Goal: Transaction & Acquisition: Purchase product/service

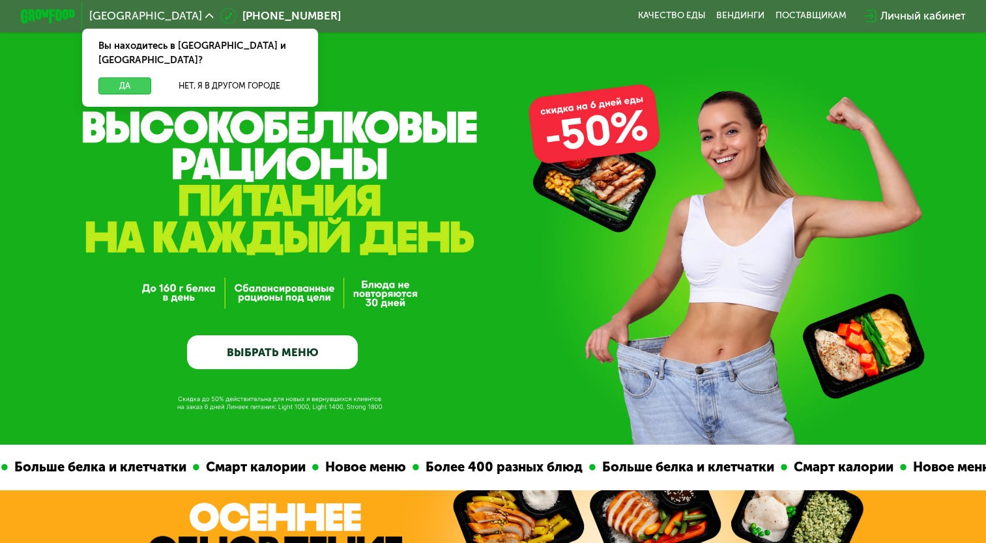
click at [115, 78] on button "Да" at bounding box center [124, 86] width 53 height 16
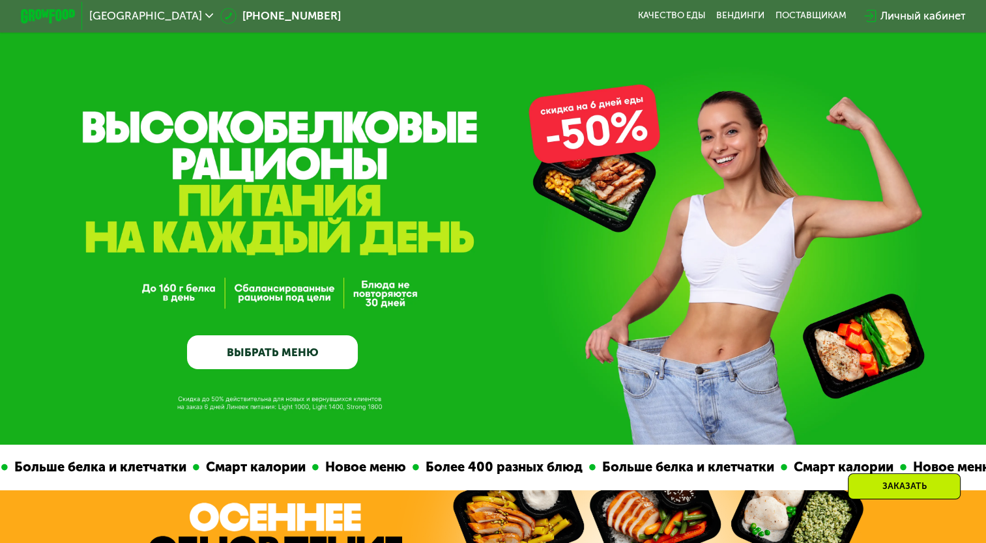
scroll to position [195, 0]
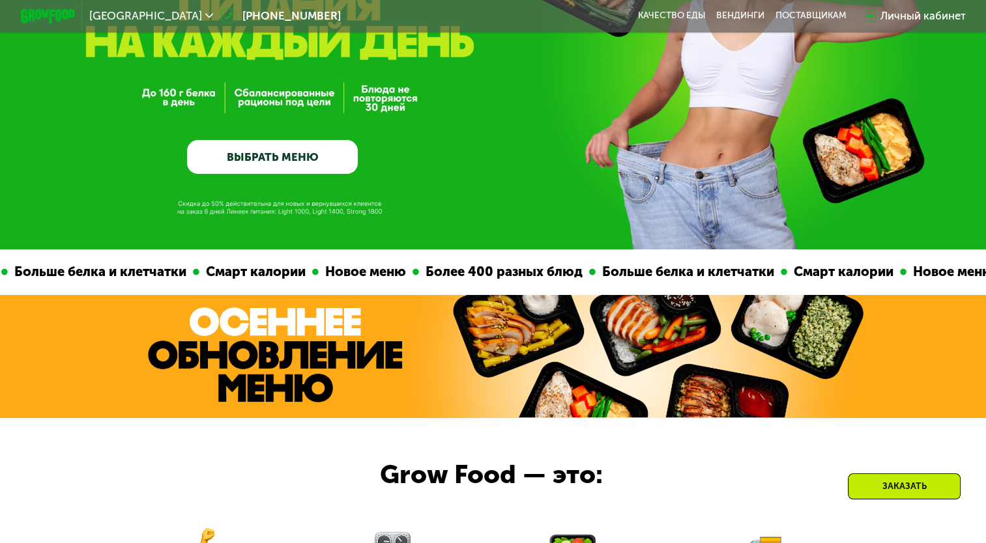
click at [250, 155] on link "ВЫБРАТЬ МЕНЮ" at bounding box center [272, 157] width 171 height 35
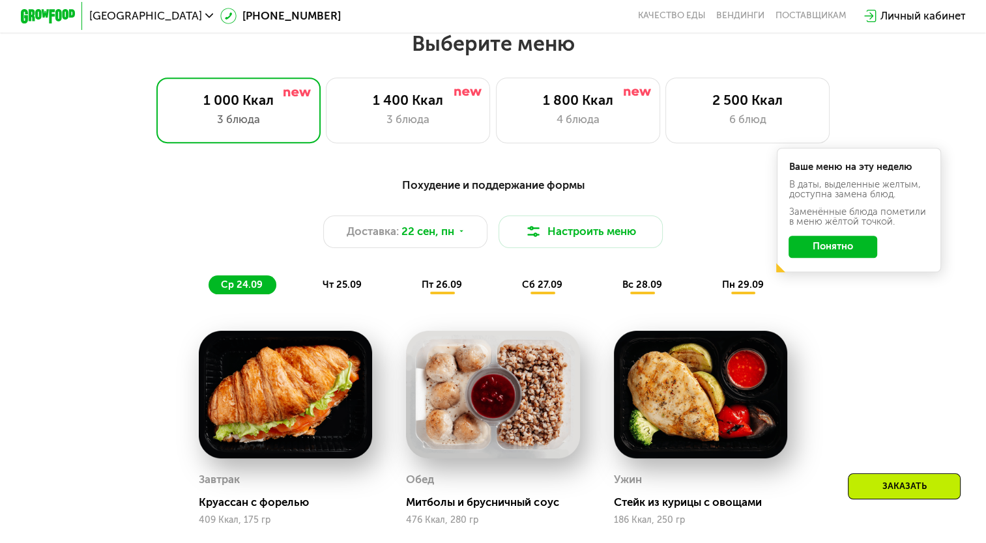
scroll to position [871, 0]
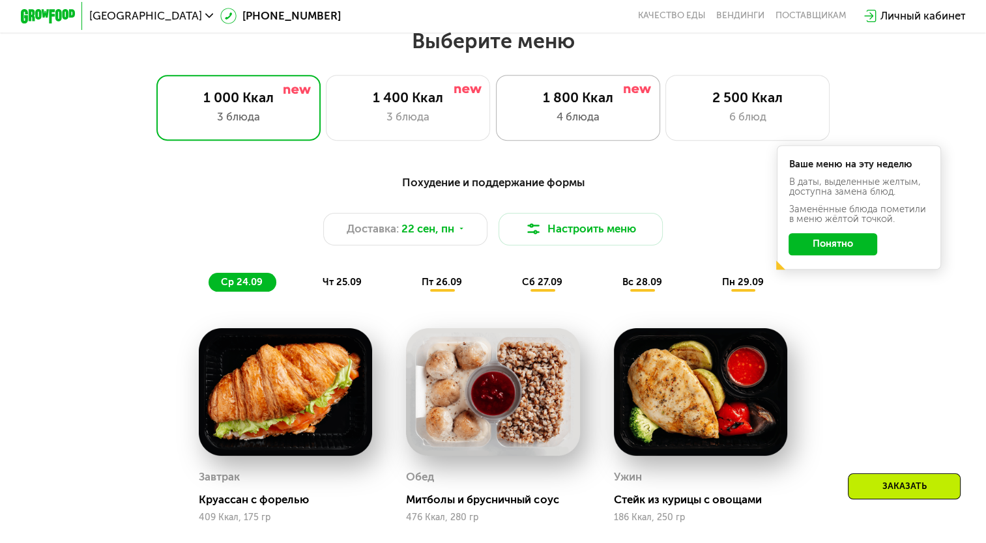
click at [539, 106] on div "1 800 Ккал" at bounding box center [578, 97] width 136 height 16
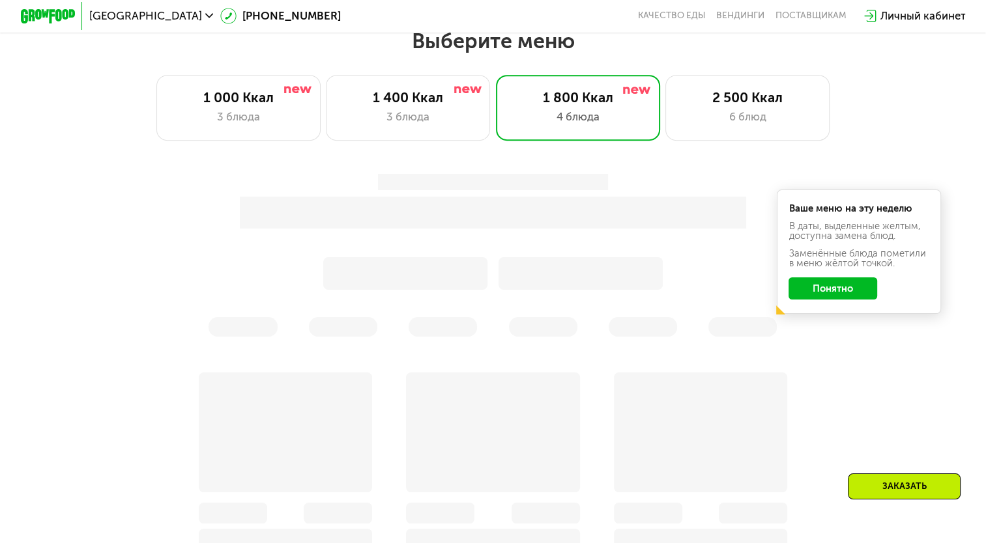
click at [842, 290] on button "Понятно" at bounding box center [833, 289] width 89 height 22
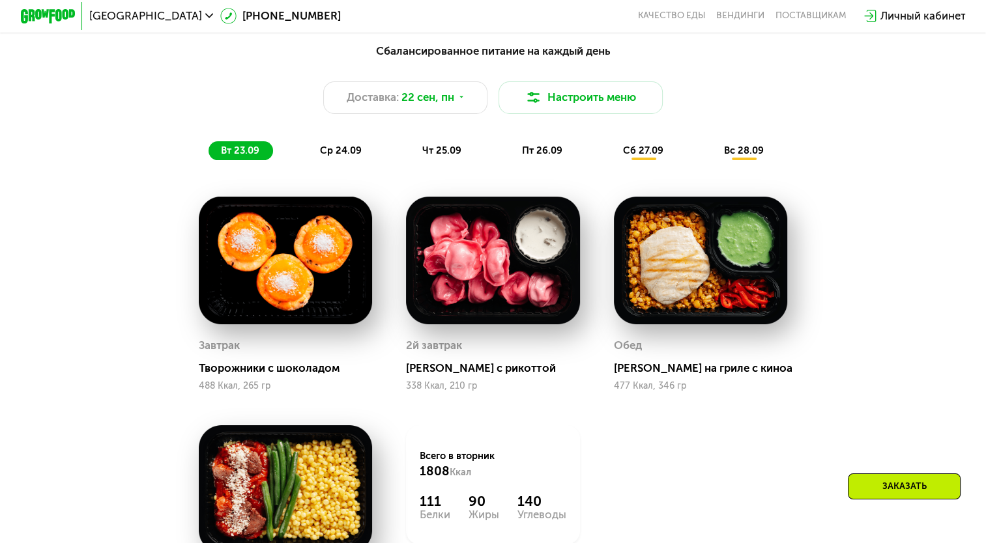
scroll to position [1002, 0]
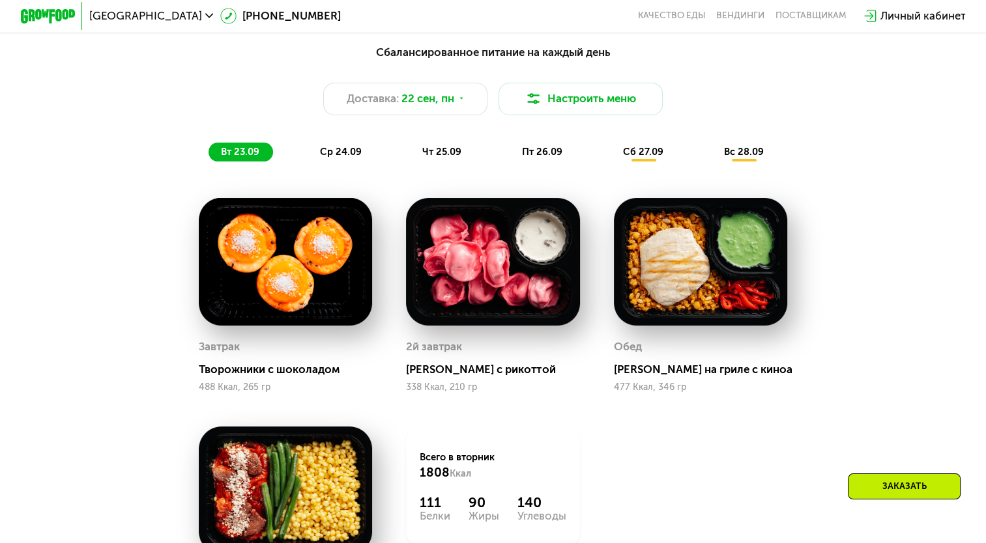
click at [340, 154] on span "ср 24.09" at bounding box center [341, 152] width 42 height 12
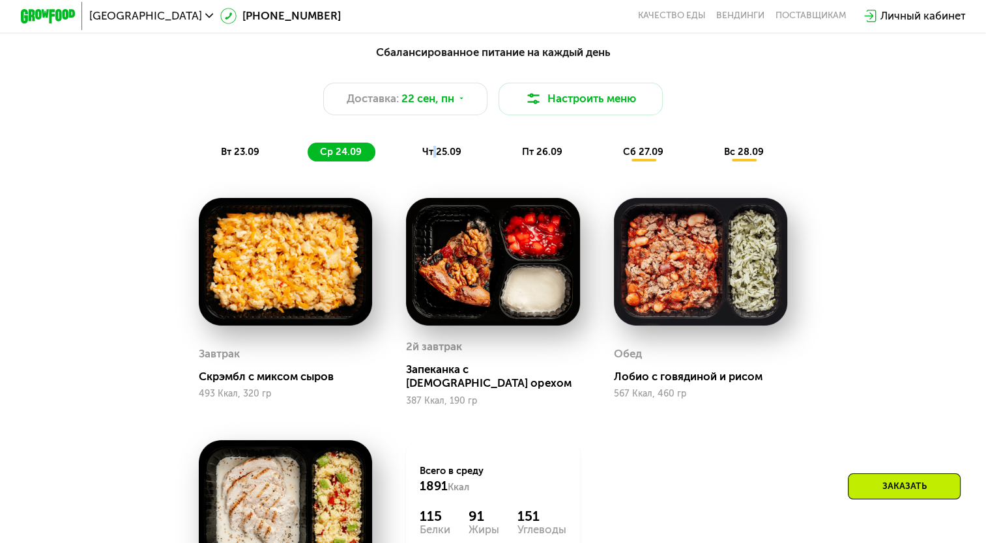
click at [435, 147] on div "Сбалансированное питание на каждый день Доставка: [DATE] Настроить меню вт 23.0…" at bounding box center [492, 103] width 811 height 119
click at [437, 158] on span "чт 25.09" at bounding box center [441, 152] width 39 height 12
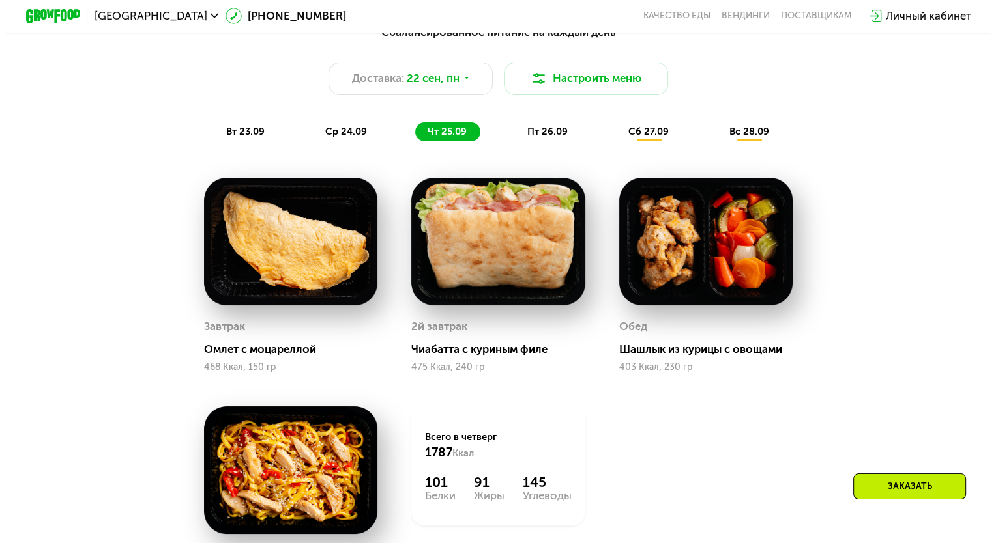
scroll to position [936, 0]
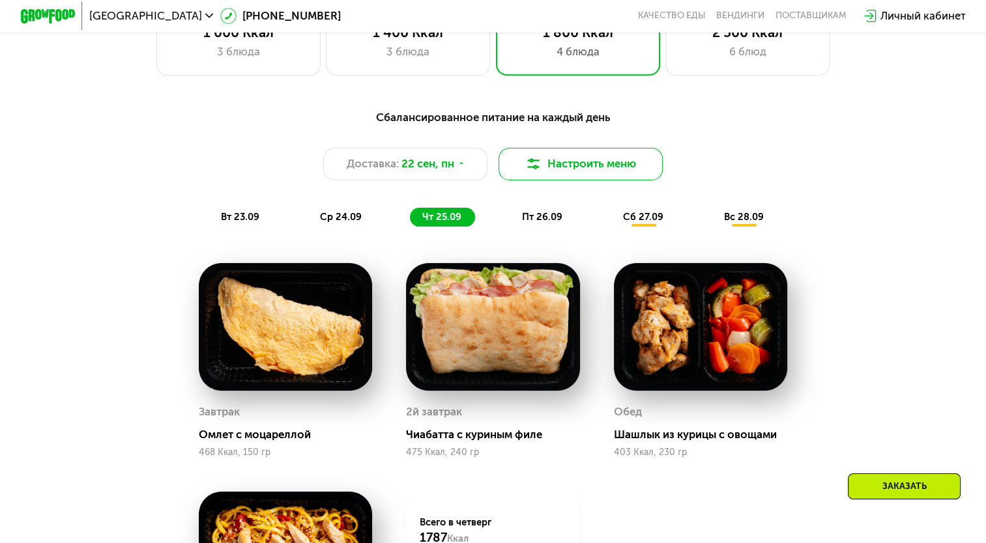
click at [557, 158] on button "Настроить меню" at bounding box center [581, 164] width 164 height 33
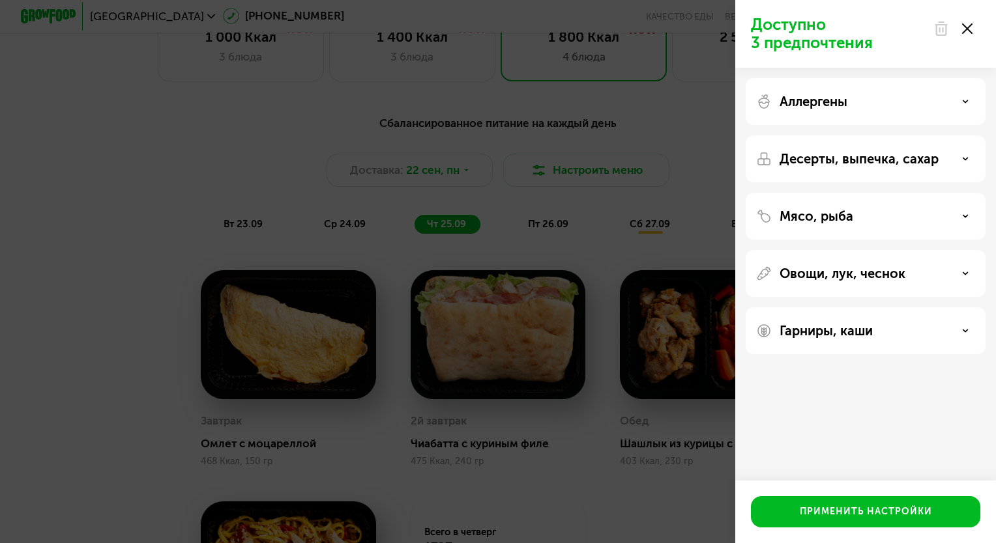
click at [868, 147] on div "Десерты, выпечка, сахар" at bounding box center [866, 159] width 240 height 47
click at [882, 161] on p "Десерты, выпечка, сахар" at bounding box center [858, 159] width 159 height 16
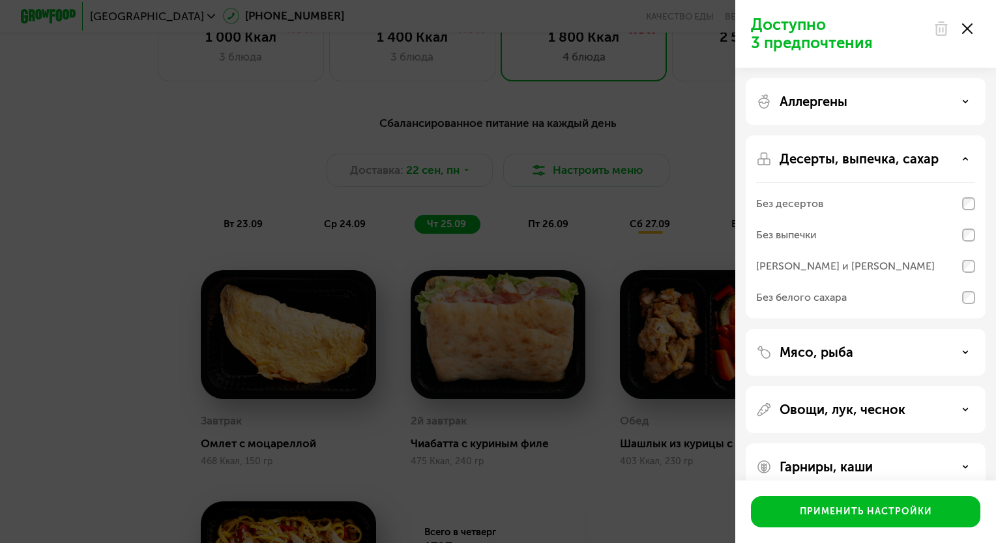
click at [847, 240] on div "Без выпечки" at bounding box center [865, 235] width 219 height 31
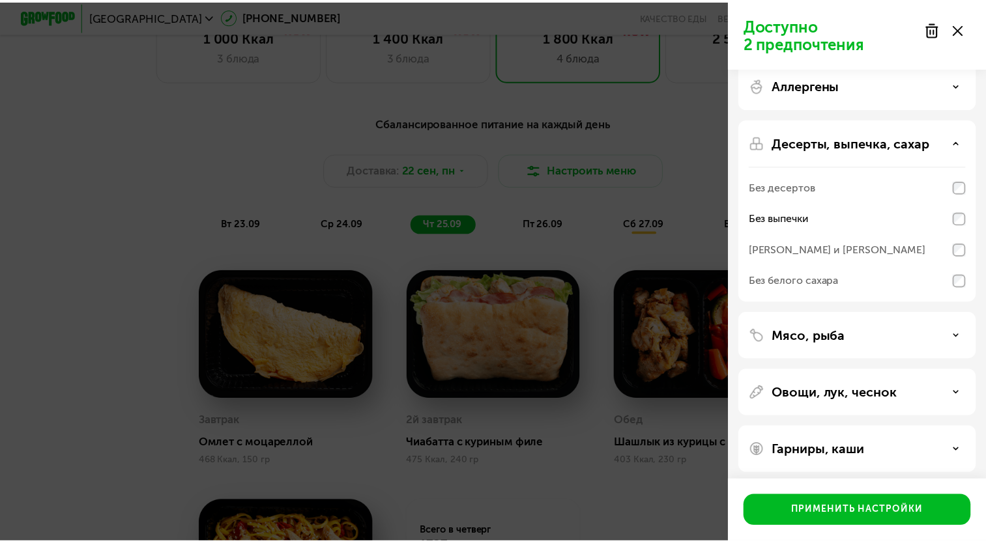
scroll to position [22, 0]
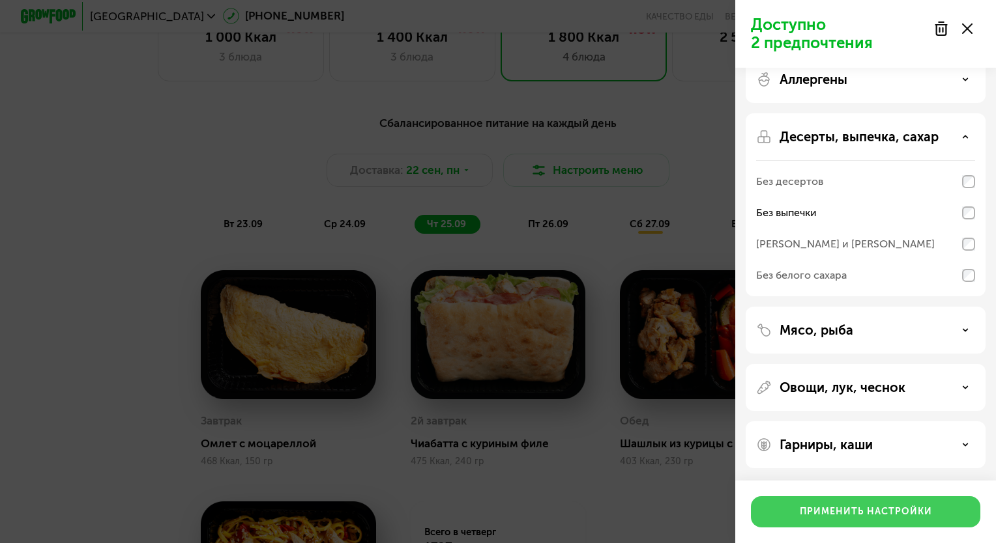
click at [829, 514] on div "Применить настройки" at bounding box center [866, 512] width 132 height 13
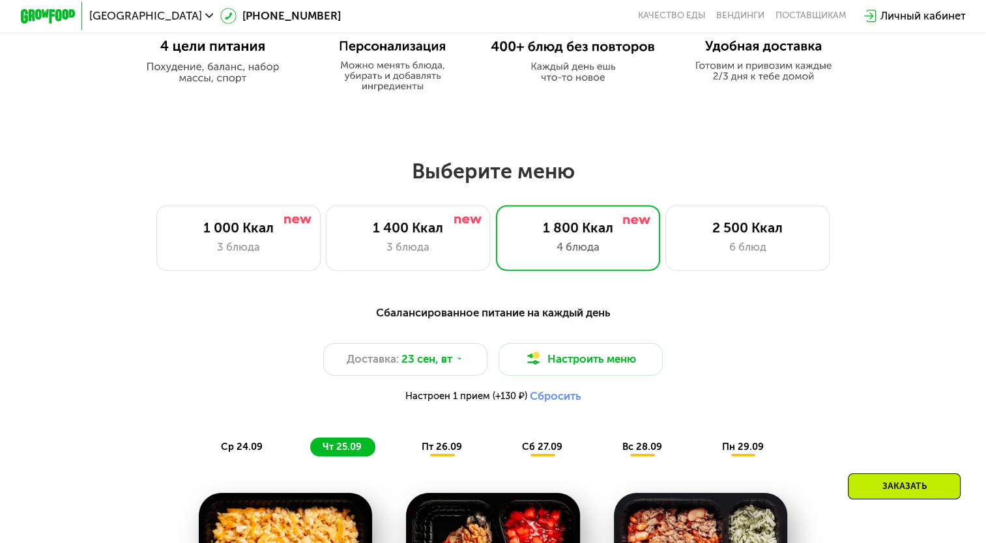
scroll to position [1002, 0]
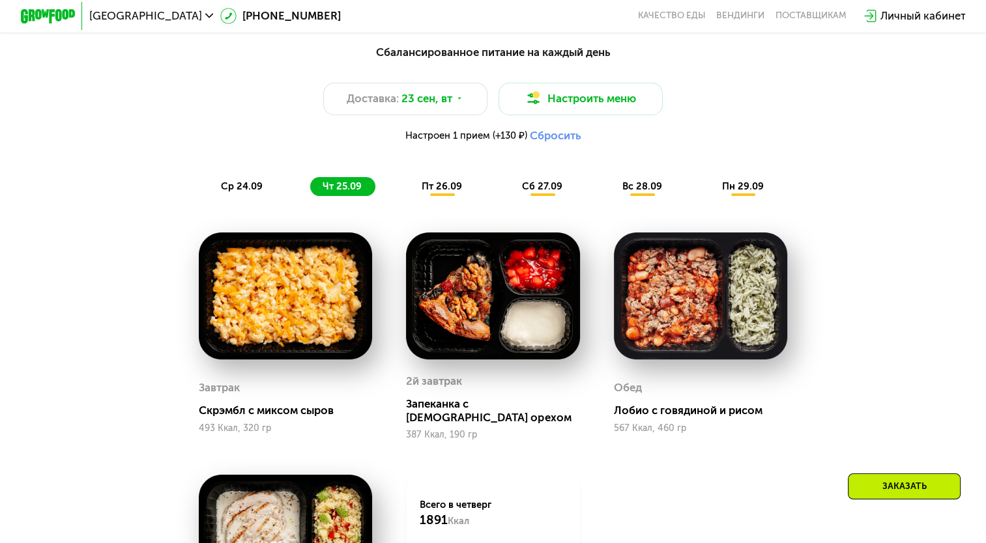
click at [232, 191] on span "ср 24.09" at bounding box center [242, 187] width 42 height 12
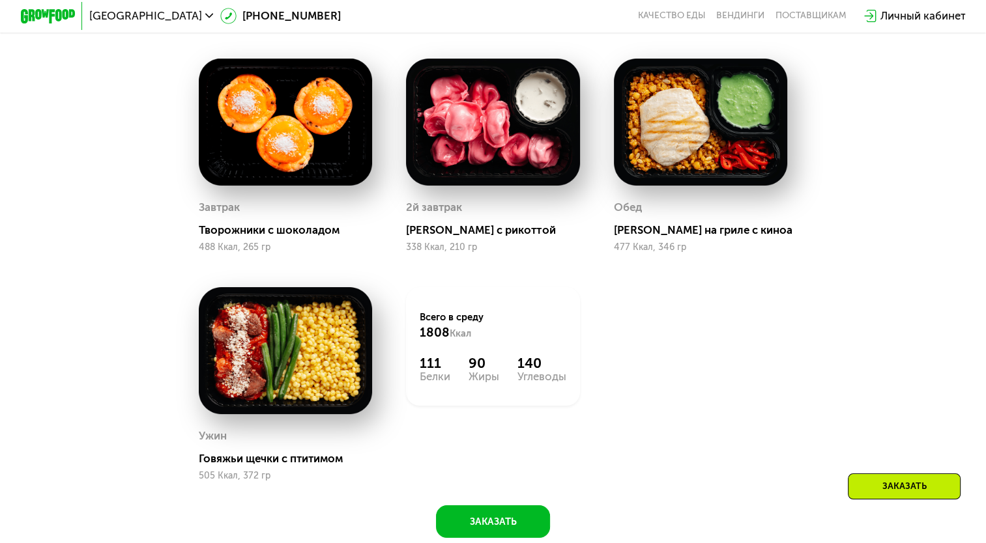
scroll to position [1067, 0]
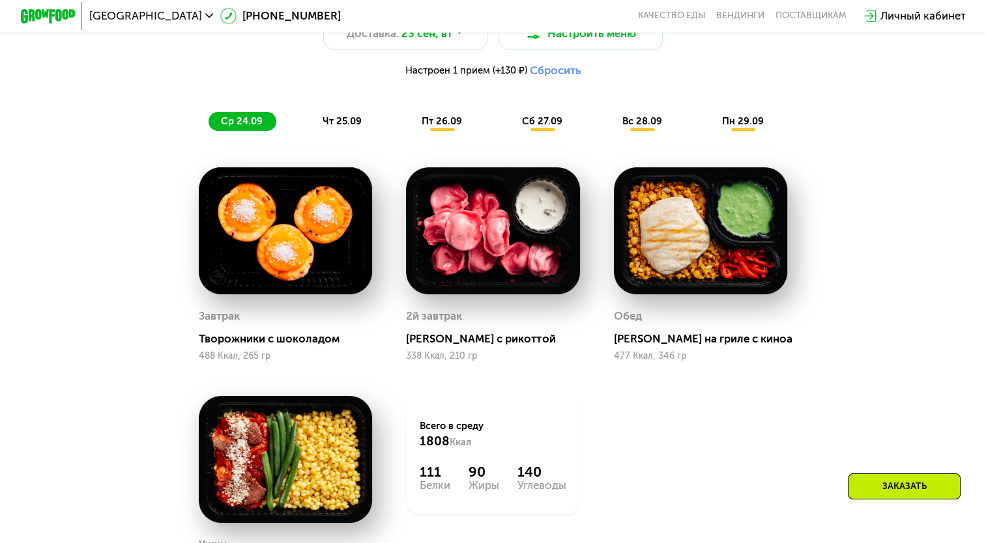
click at [329, 127] on span "чт 25.09" at bounding box center [342, 121] width 39 height 12
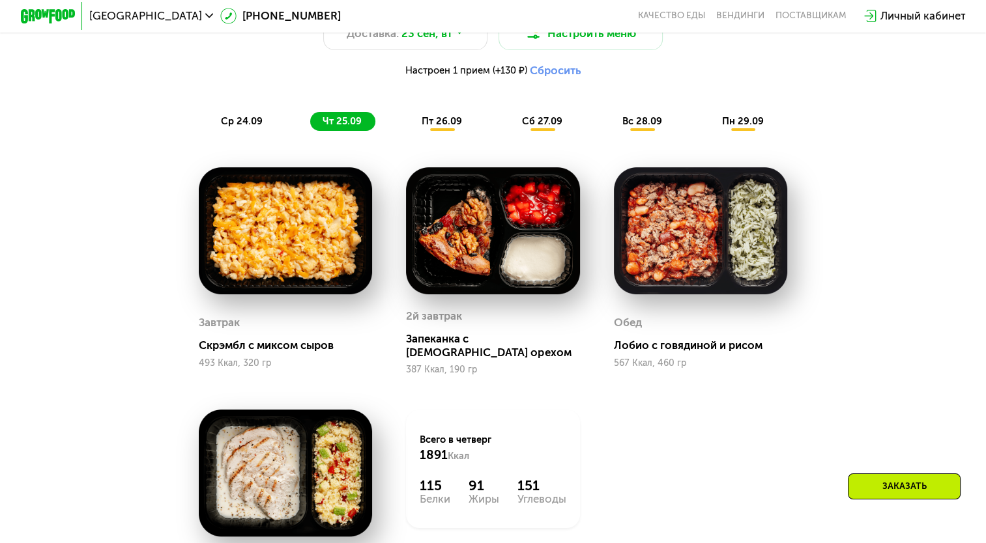
click at [439, 131] on div "пт 26.09" at bounding box center [442, 121] width 66 height 19
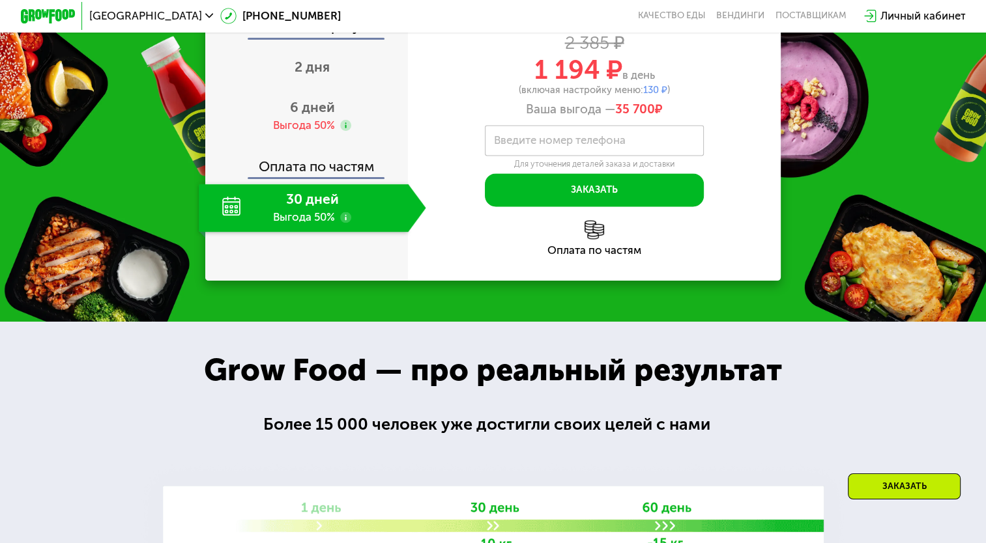
scroll to position [1784, 0]
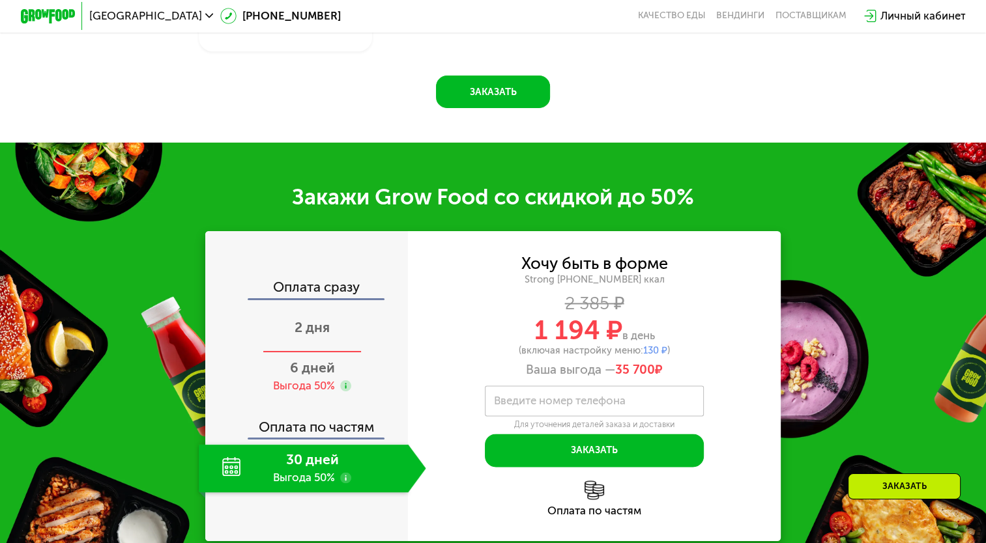
click at [316, 326] on span "2 дня" at bounding box center [312, 327] width 35 height 16
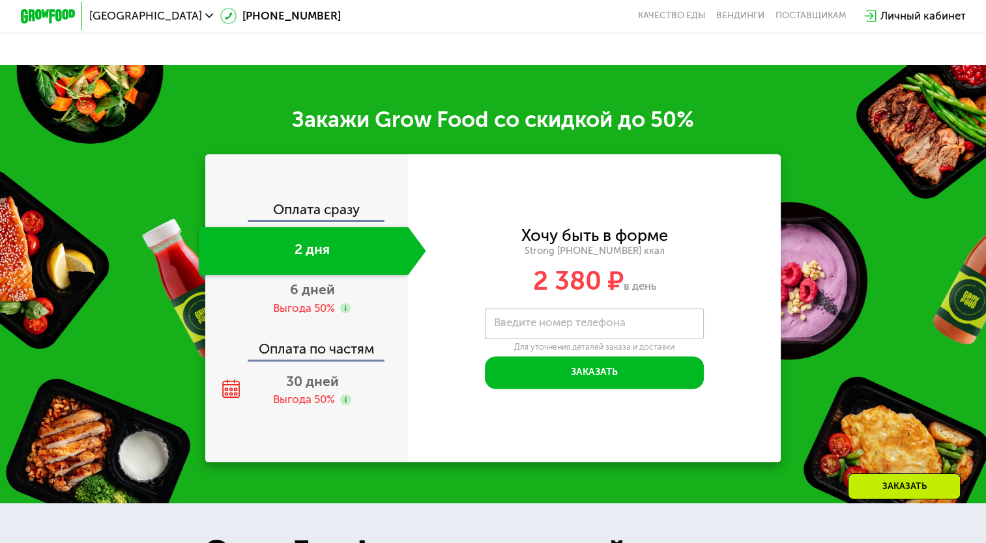
scroll to position [1584, 0]
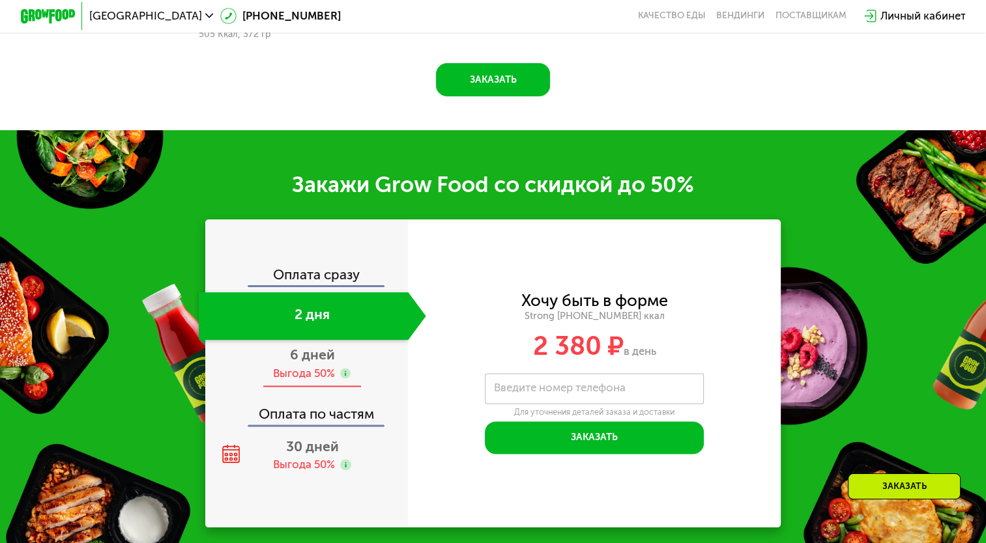
click at [323, 381] on div "Выгода 50%" at bounding box center [304, 373] width 62 height 15
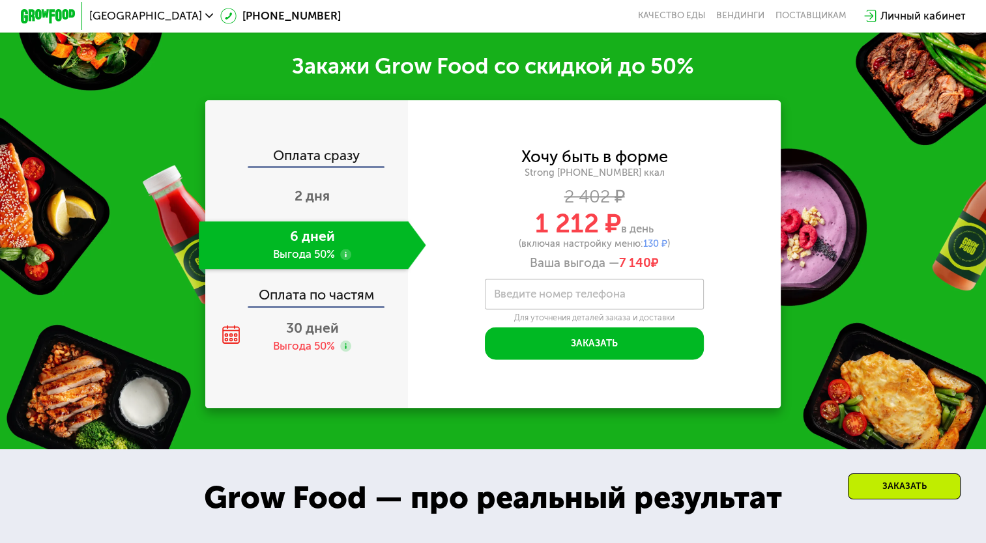
scroll to position [1814, 0]
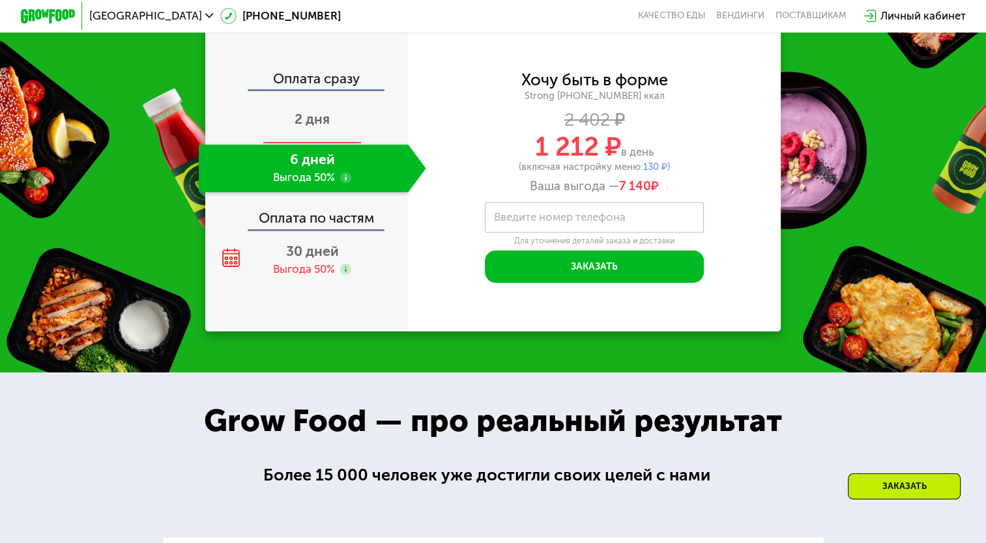
click at [373, 111] on div "2 дня" at bounding box center [312, 120] width 227 height 48
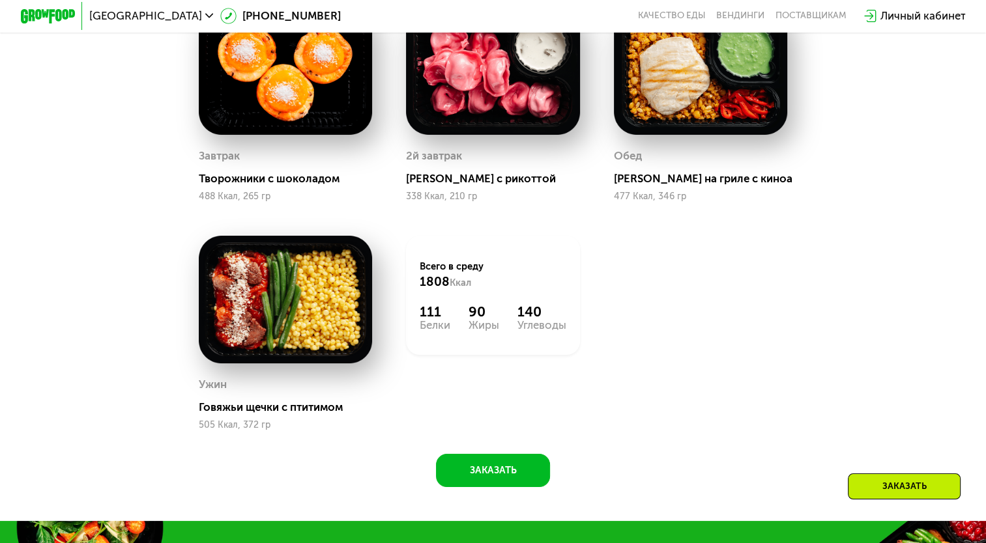
scroll to position [1127, 0]
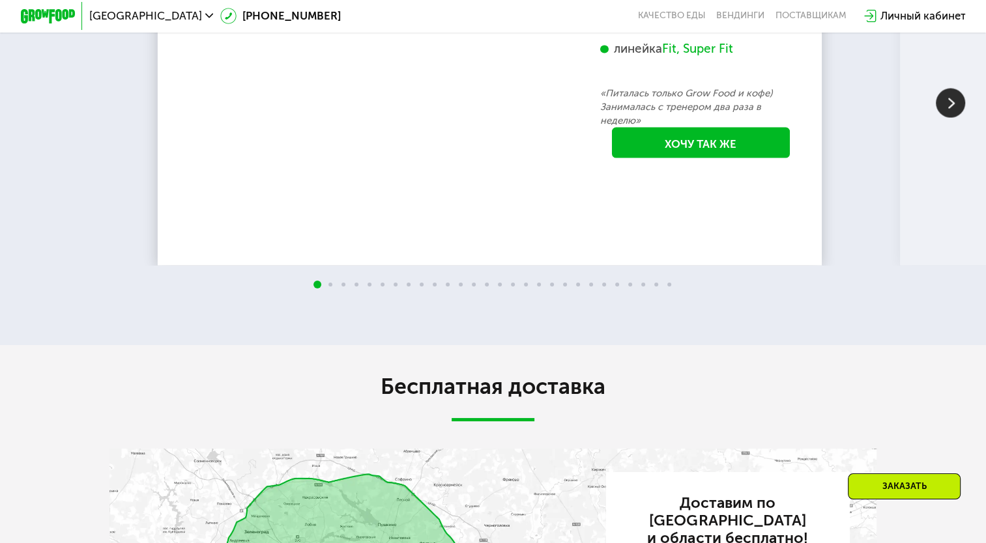
scroll to position [2555, 0]
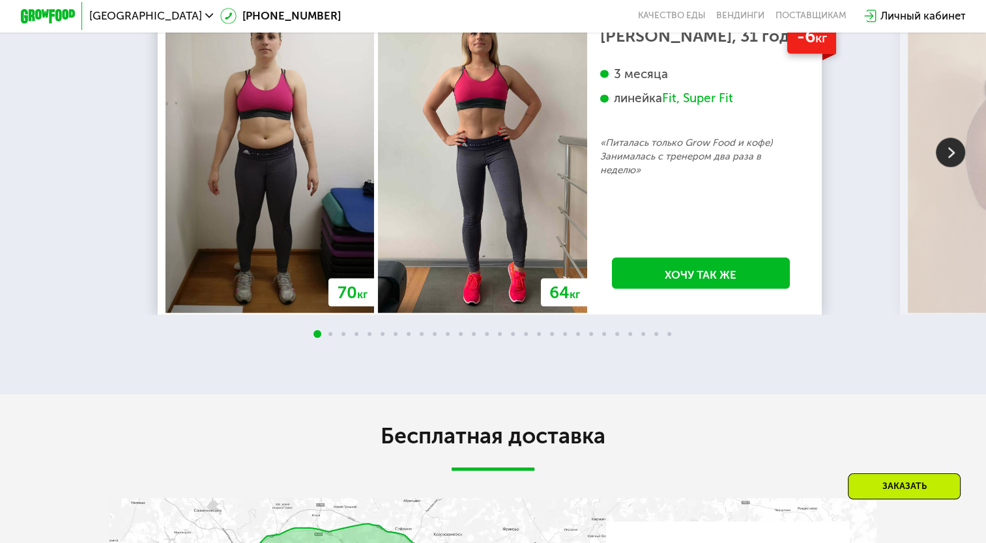
click at [959, 167] on img at bounding box center [950, 152] width 29 height 29
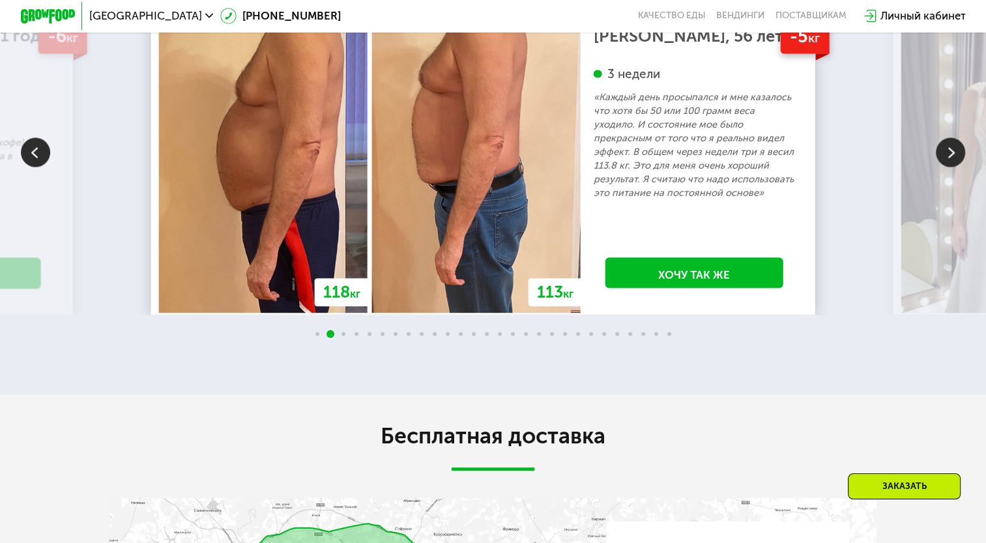
click at [959, 167] on img at bounding box center [950, 152] width 29 height 29
